Goal: Transaction & Acquisition: Purchase product/service

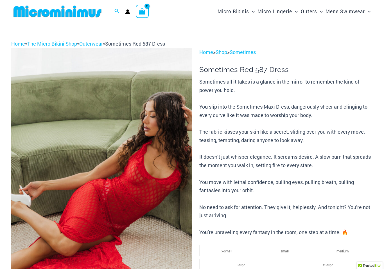
click at [143, 11] on icon "View Shopping Cart, 2 items" at bounding box center [142, 11] width 6 height 6
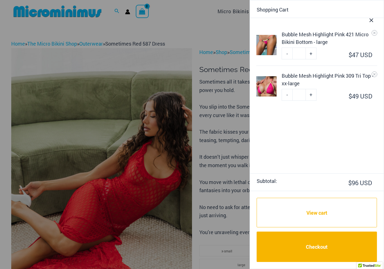
click at [328, 252] on link "Checkout" at bounding box center [317, 246] width 120 height 30
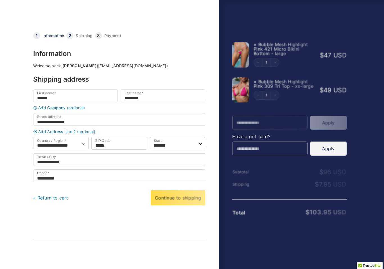
select select "**"
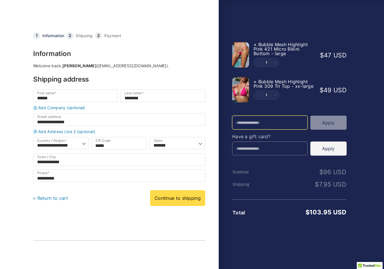
click at [270, 120] on input "Promo Code" at bounding box center [269, 122] width 75 height 14
type input "****"
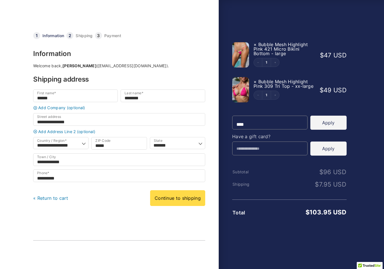
click at [335, 118] on button "Apply" at bounding box center [328, 122] width 36 height 14
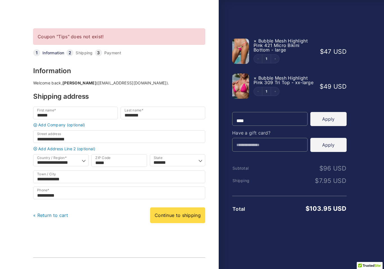
scroll to position [4, 0]
click at [250, 147] on input "Enter your code… (optional)" at bounding box center [269, 144] width 75 height 14
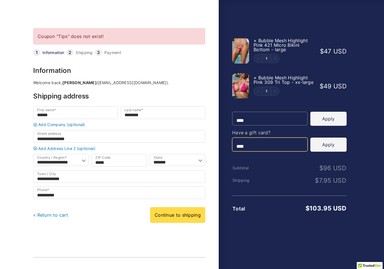
type input "****"
click at [335, 146] on button "Apply" at bounding box center [328, 144] width 36 height 14
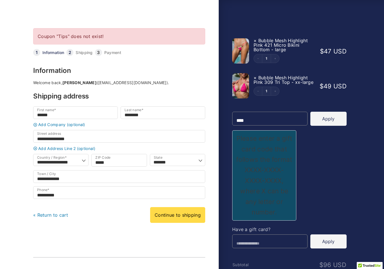
click at [191, 221] on link "Continue to shipping" at bounding box center [177, 215] width 55 height 16
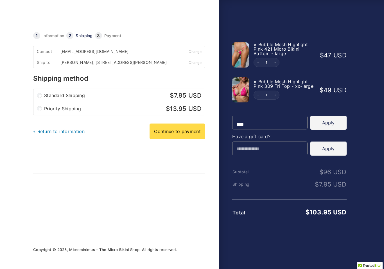
click at [186, 139] on link "Continue to payment" at bounding box center [177, 131] width 56 height 16
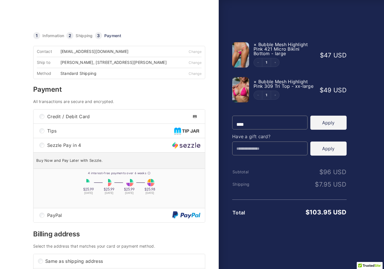
click at [45, 132] on div "Tips" at bounding box center [118, 131] width 171 height 14
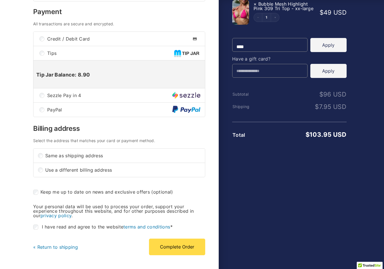
scroll to position [78, 0]
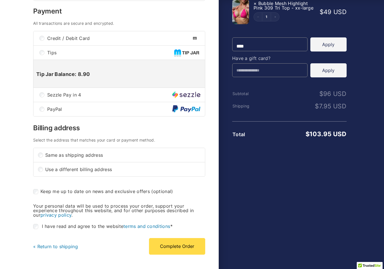
click at [55, 55] on span "Tips" at bounding box center [110, 52] width 127 height 4
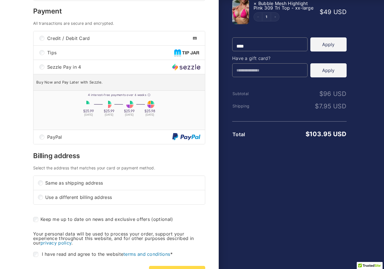
click at [30, 63] on body "Checkout | Microminimus - The Micro Bikini Shop Coupon "Tips" does not exist! C…" at bounding box center [192, 47] width 384 height 251
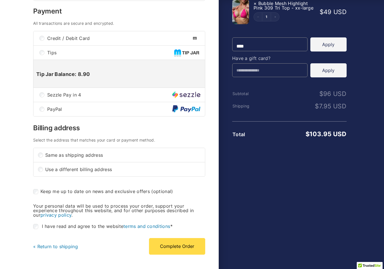
click at [39, 99] on div "Sezzle Pay in 4" at bounding box center [118, 95] width 171 height 14
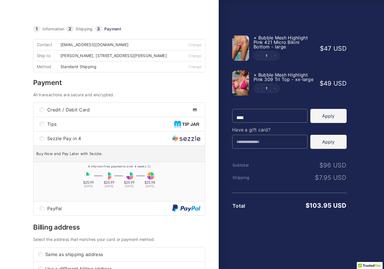
scroll to position [0, 0]
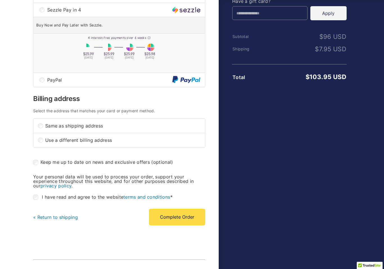
click at [185, 225] on button "Complete Order" at bounding box center [177, 217] width 56 height 16
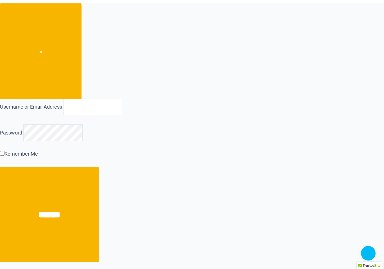
scroll to position [434, 0]
